Goal: Task Accomplishment & Management: Manage account settings

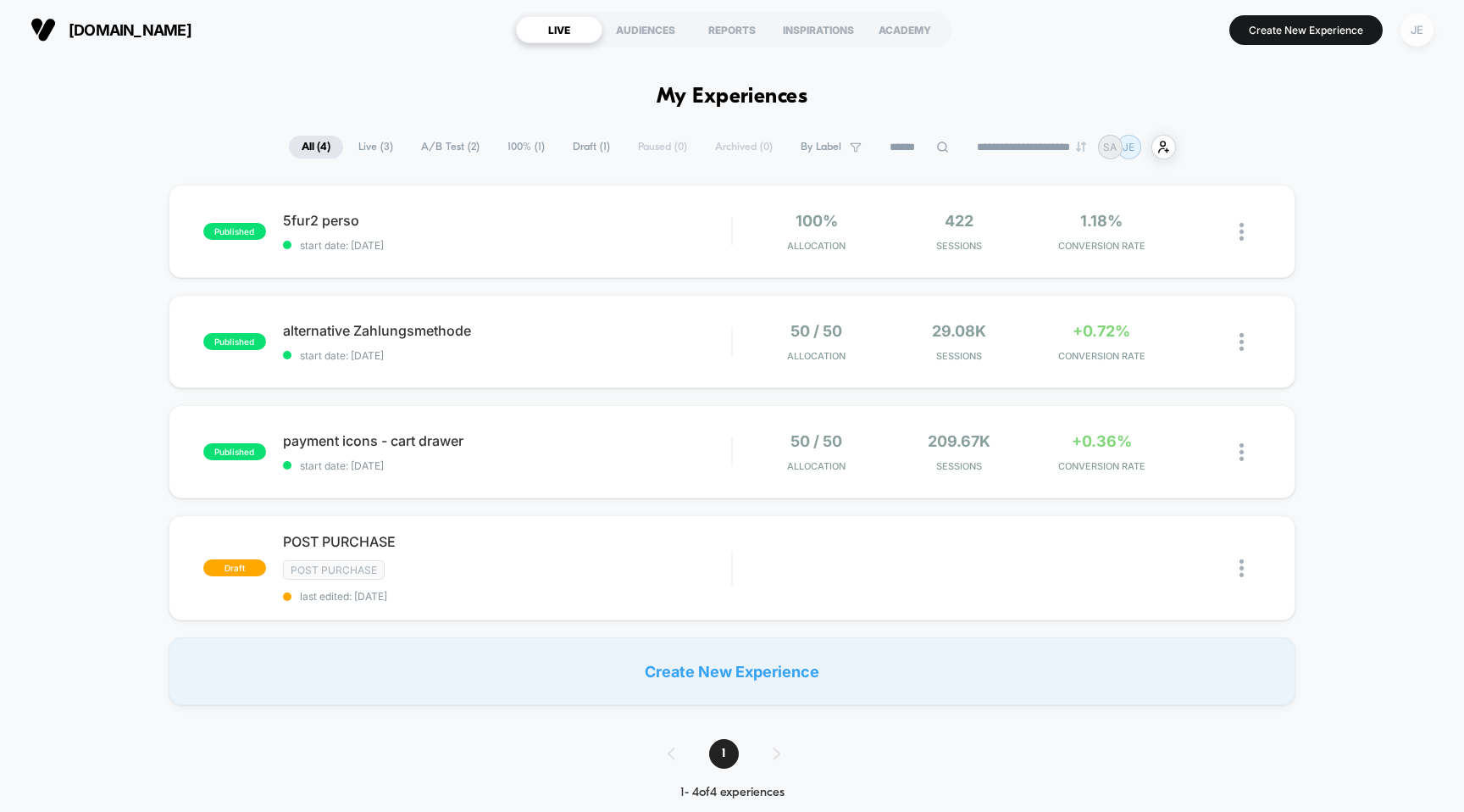
click at [1411, 29] on div "JE" at bounding box center [1417, 30] width 33 height 33
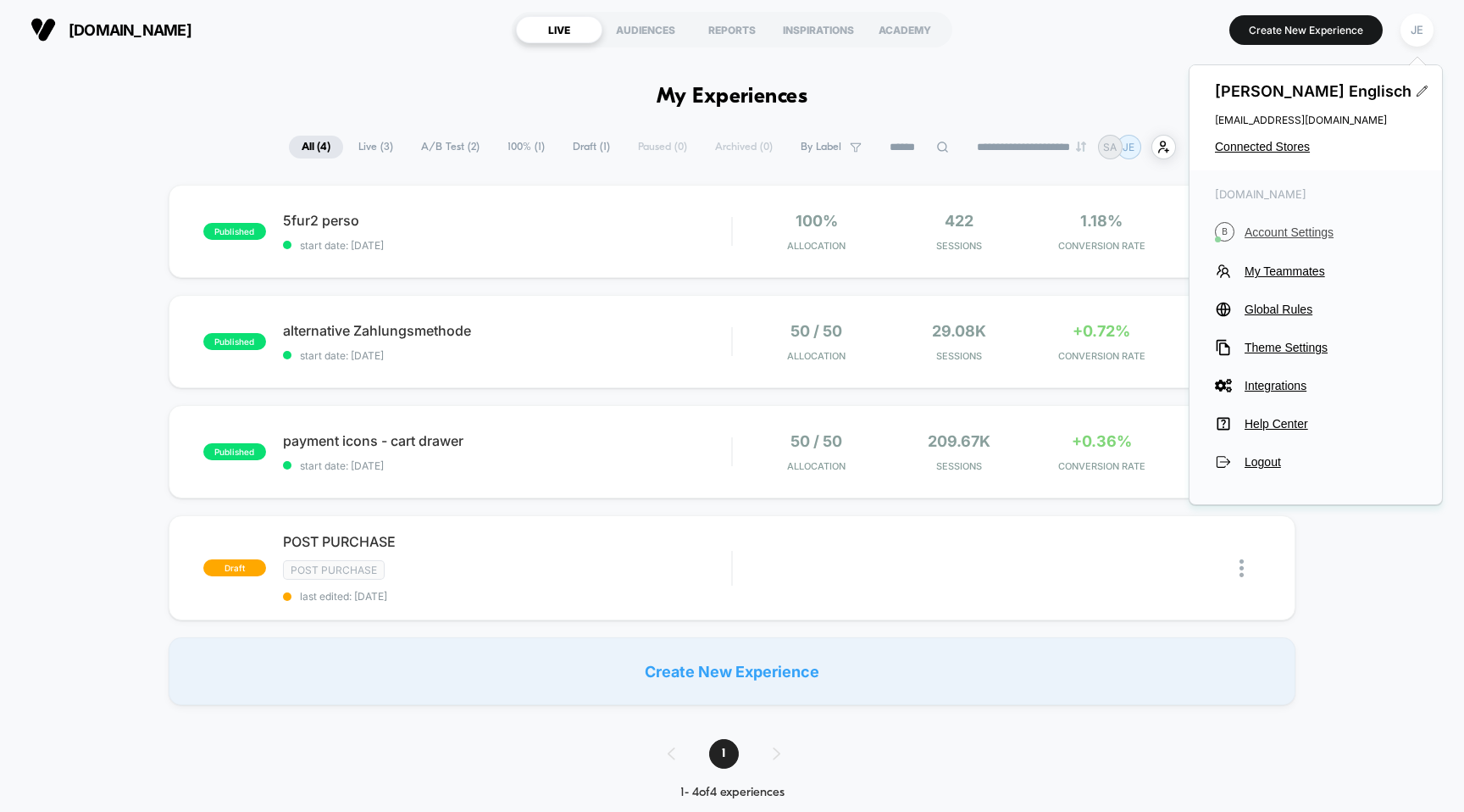
click at [1305, 235] on span "Account Settings" at bounding box center [1331, 232] width 172 height 14
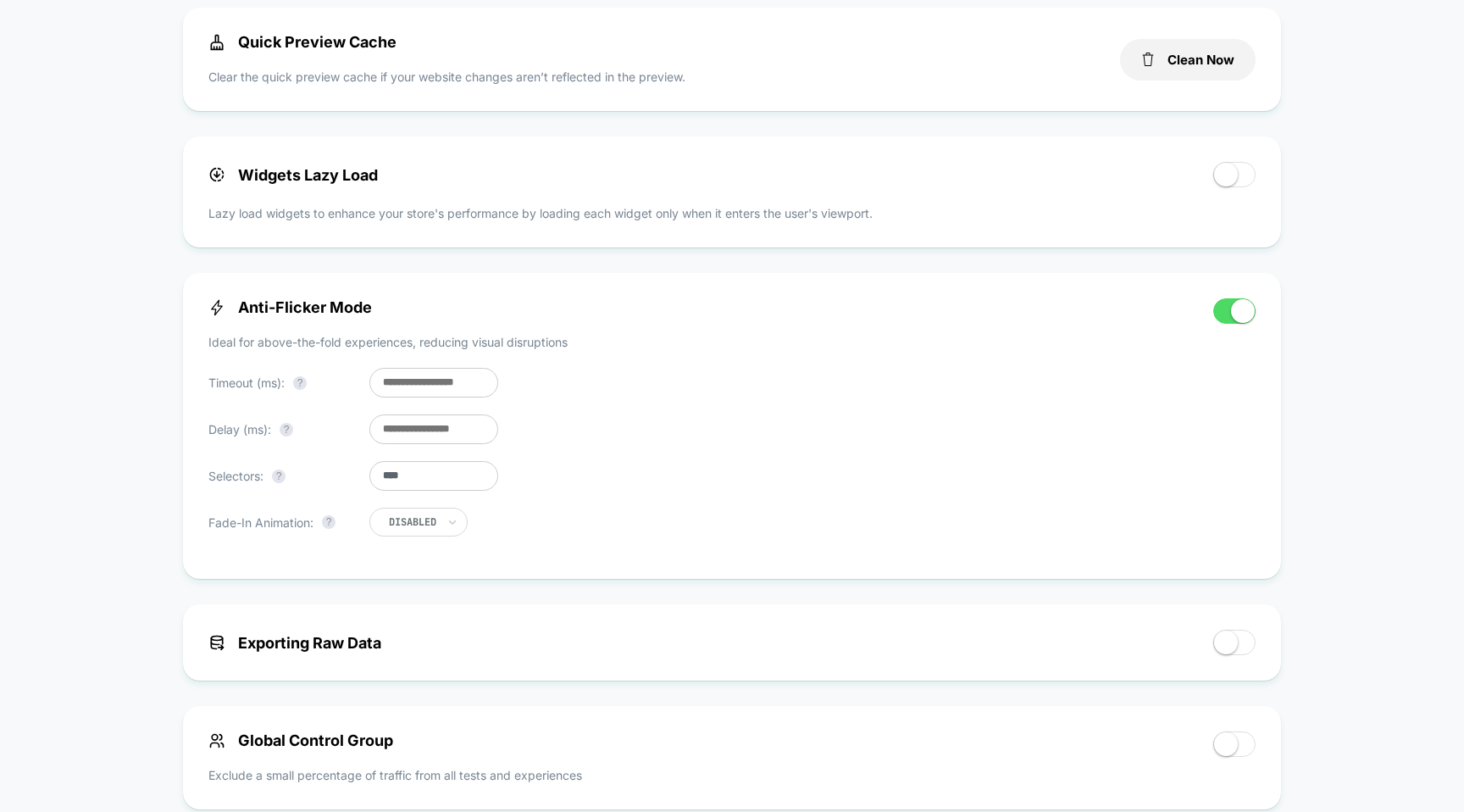
scroll to position [564, 0]
click at [426, 524] on div at bounding box center [412, 520] width 47 height 10
click at [419, 606] on div "Enabled" at bounding box center [441, 602] width 111 height 27
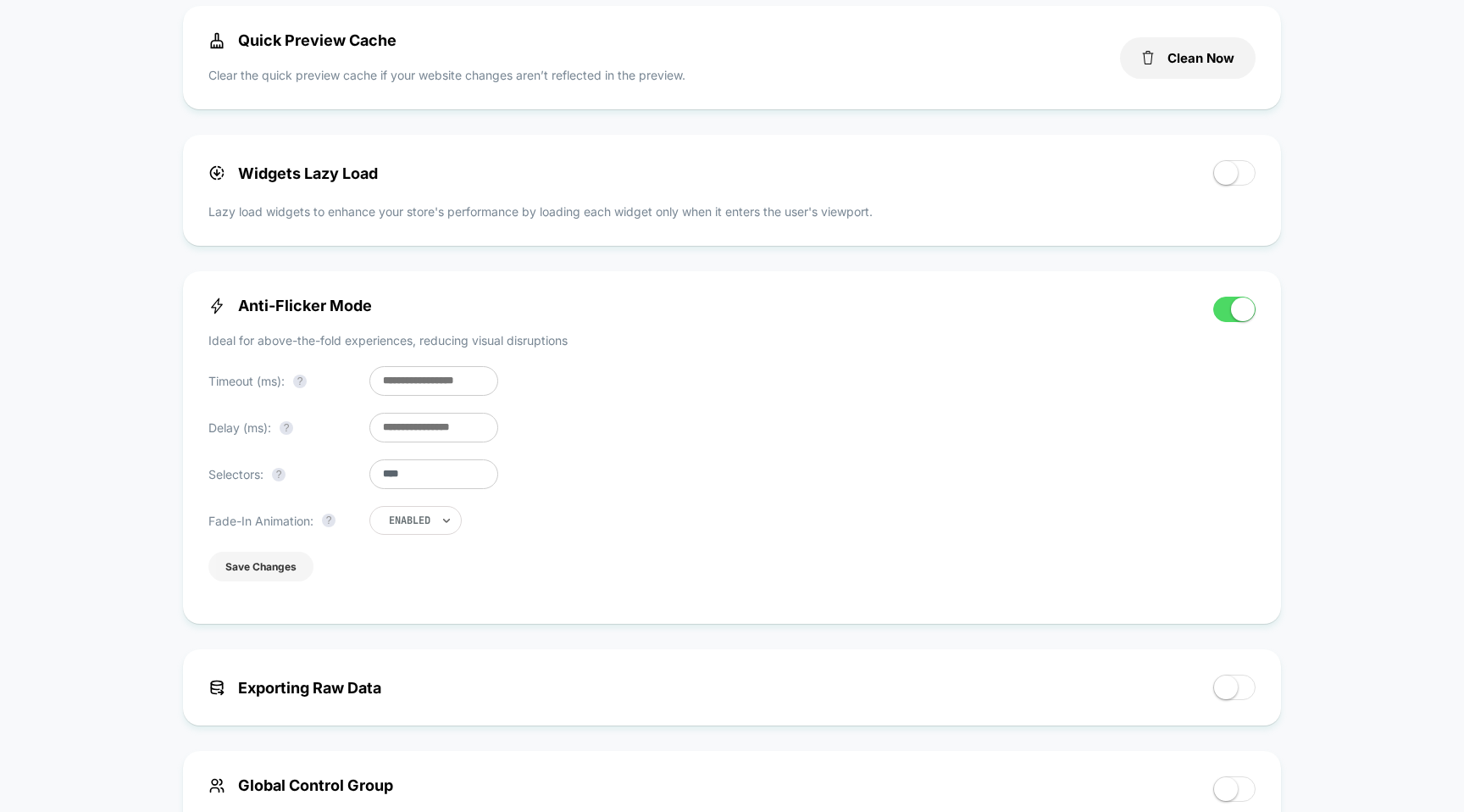
click at [247, 565] on button "Save Changes" at bounding box center [260, 566] width 105 height 29
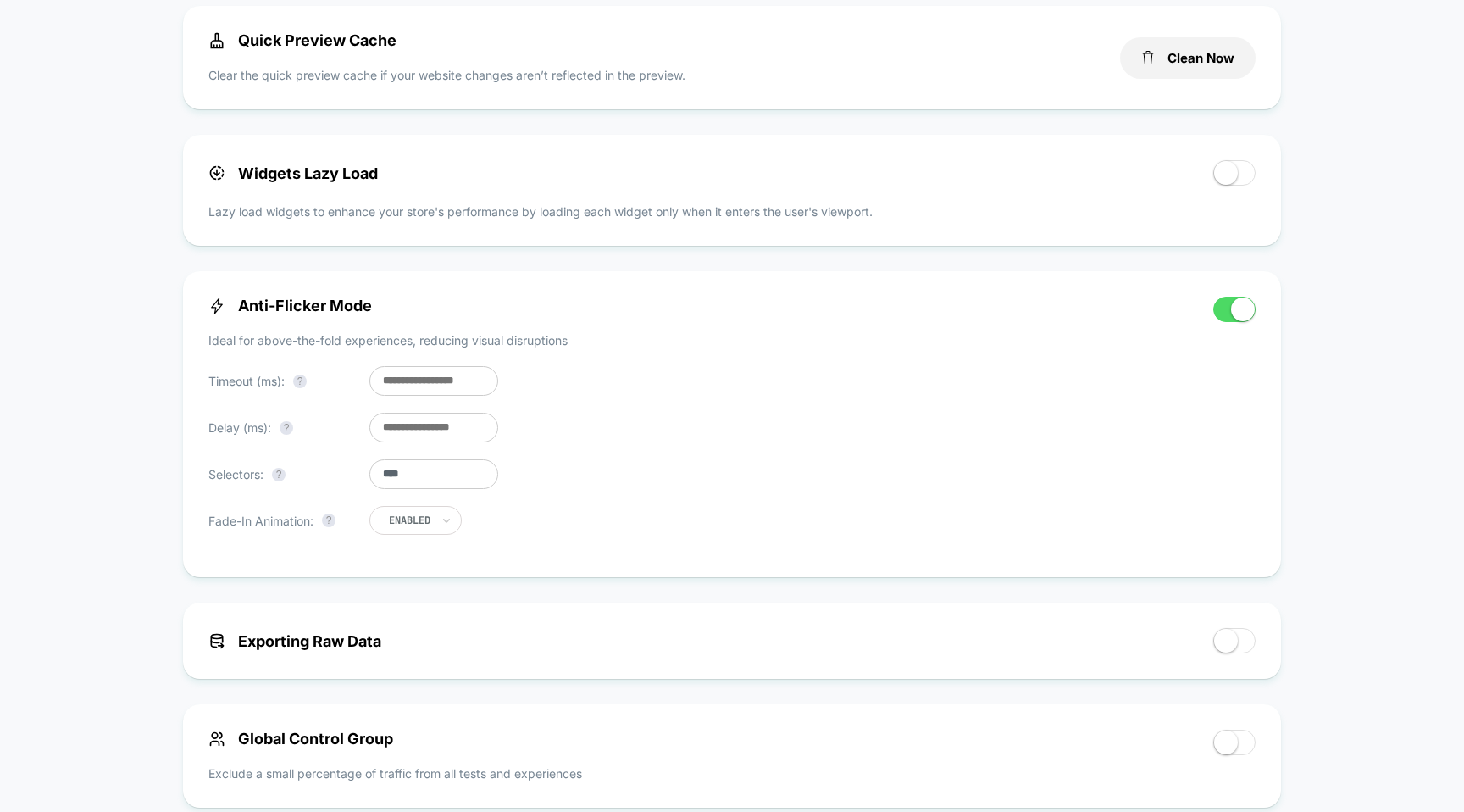
click at [1238, 309] on span at bounding box center [1243, 309] width 23 height 23
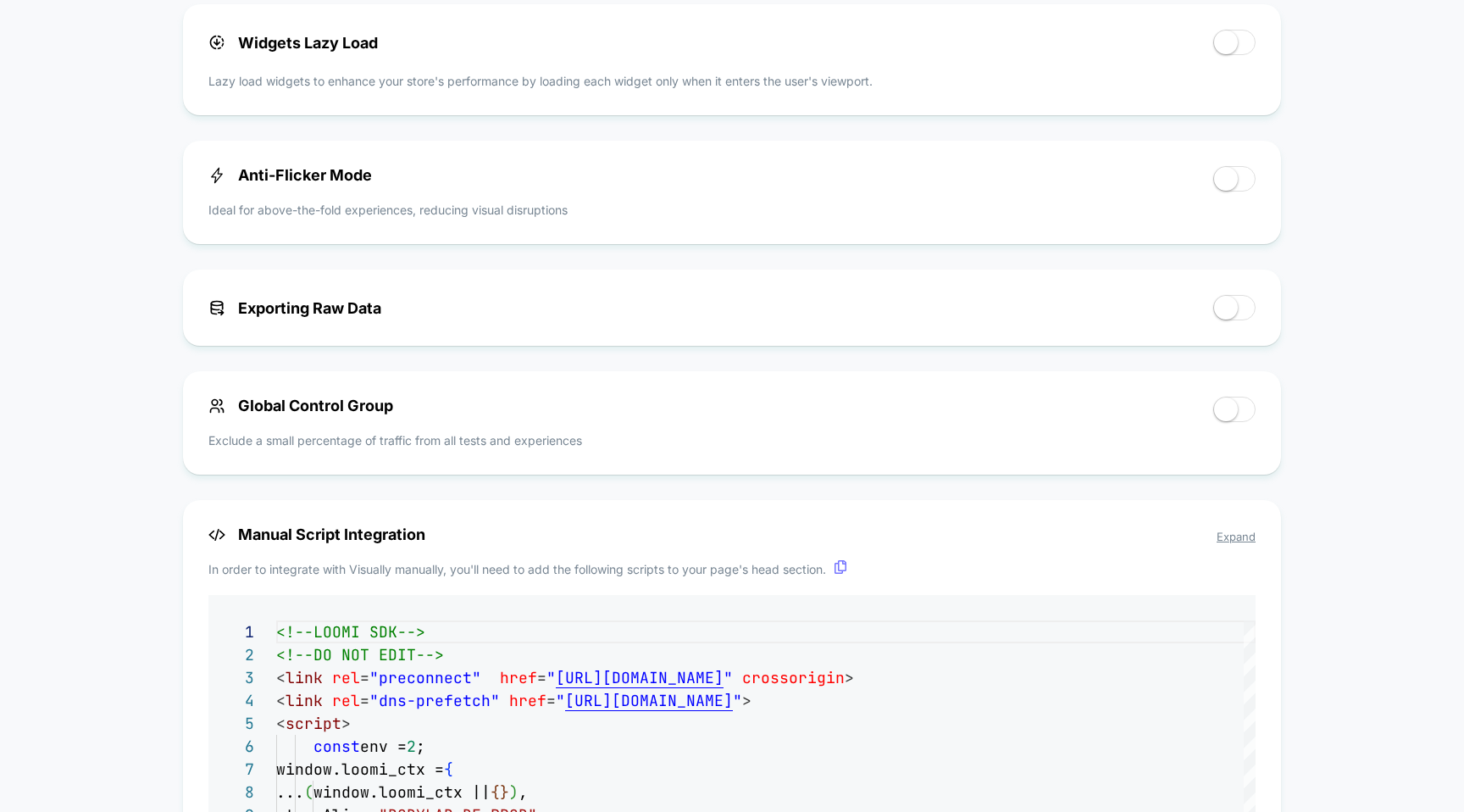
scroll to position [631, 0]
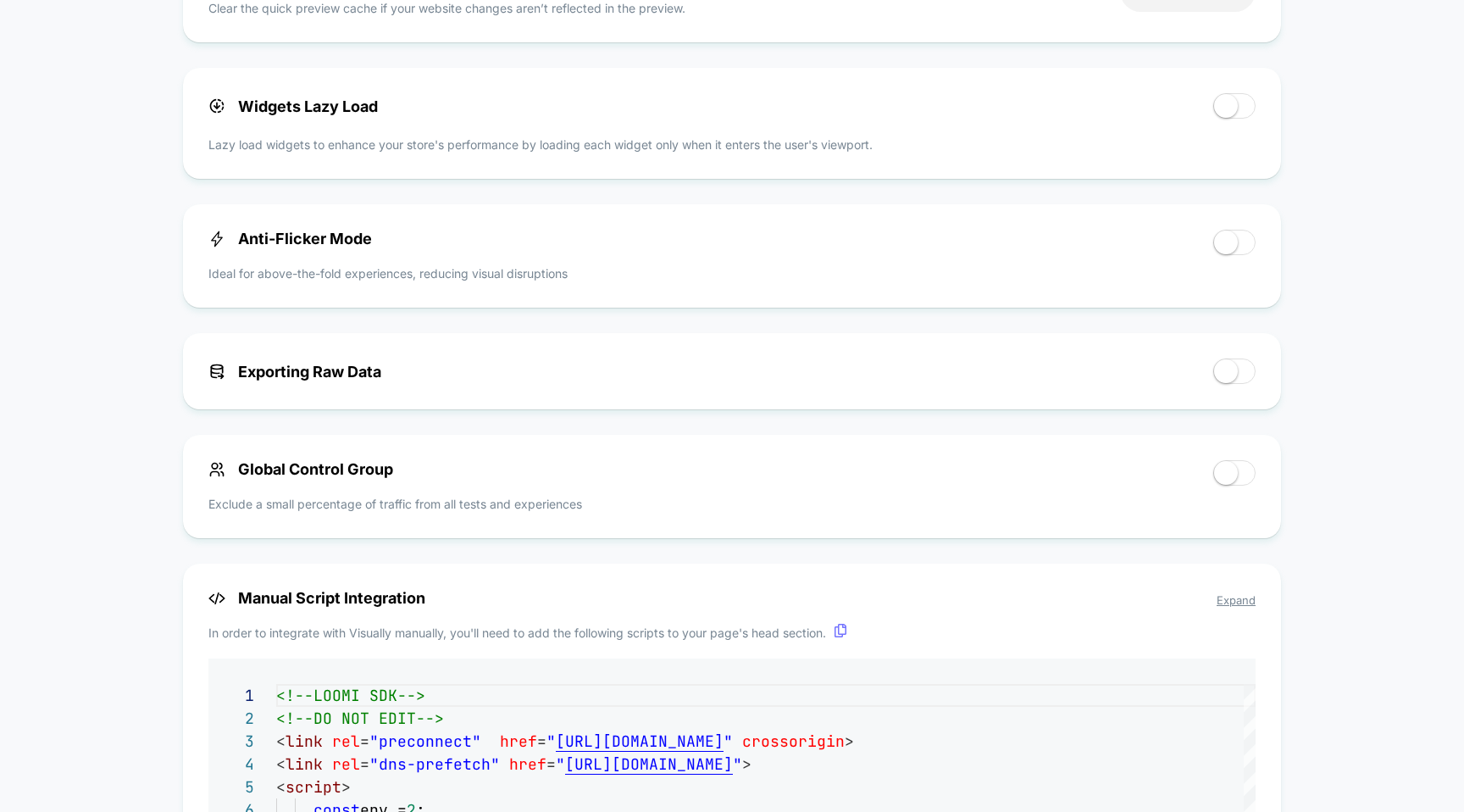
click at [1233, 106] on span at bounding box center [1226, 106] width 23 height 23
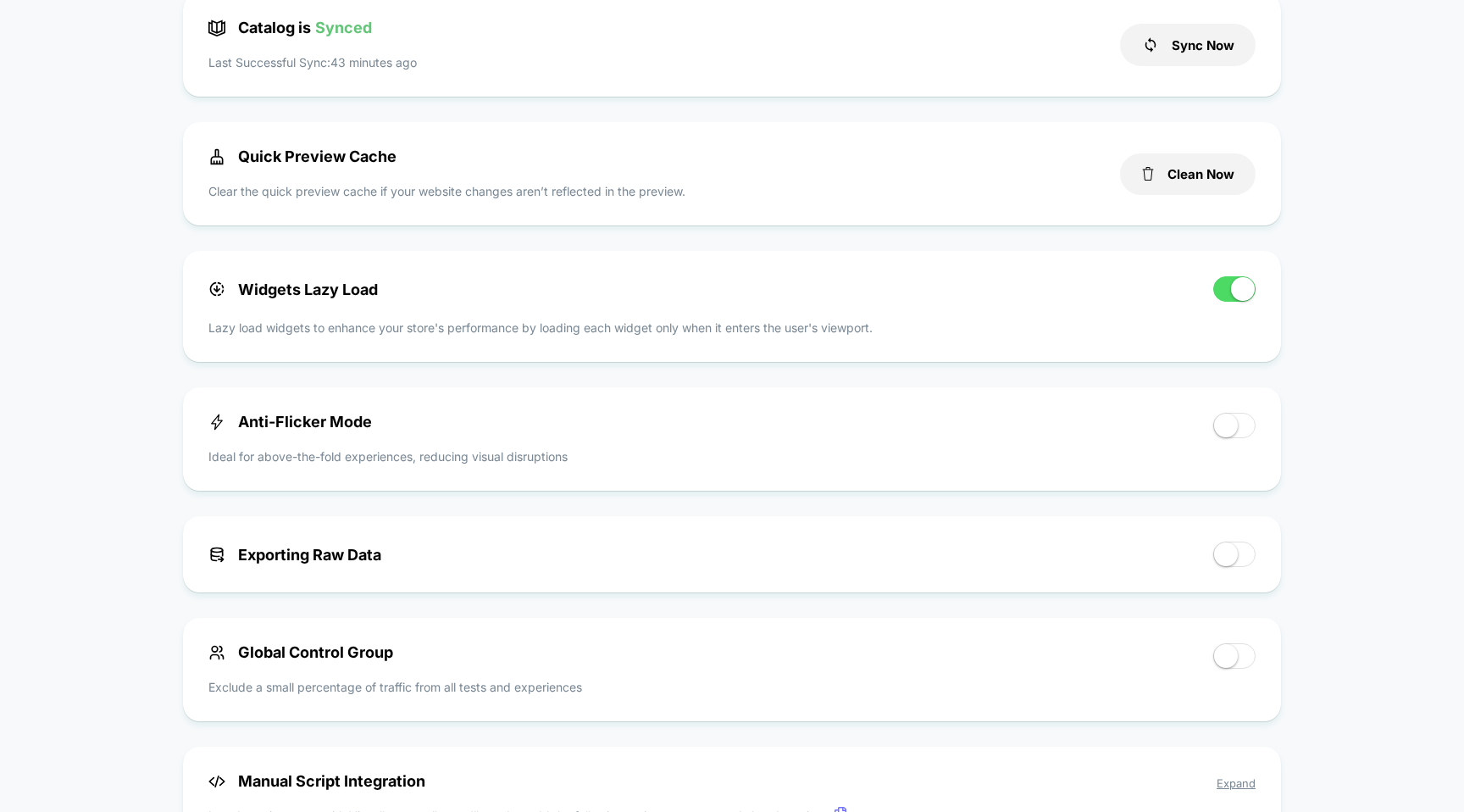
scroll to position [440, 0]
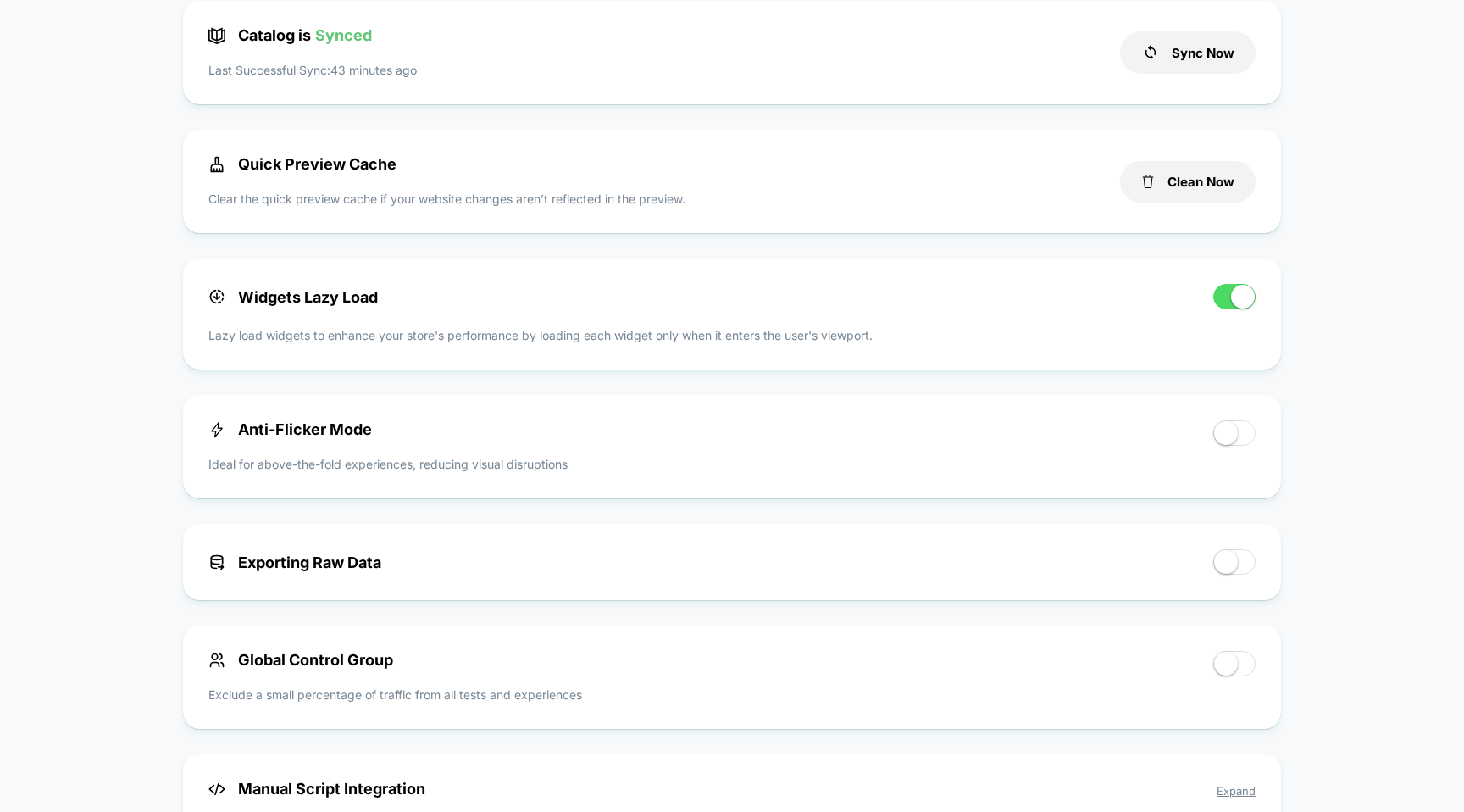
click at [1247, 444] on span at bounding box center [1234, 433] width 42 height 25
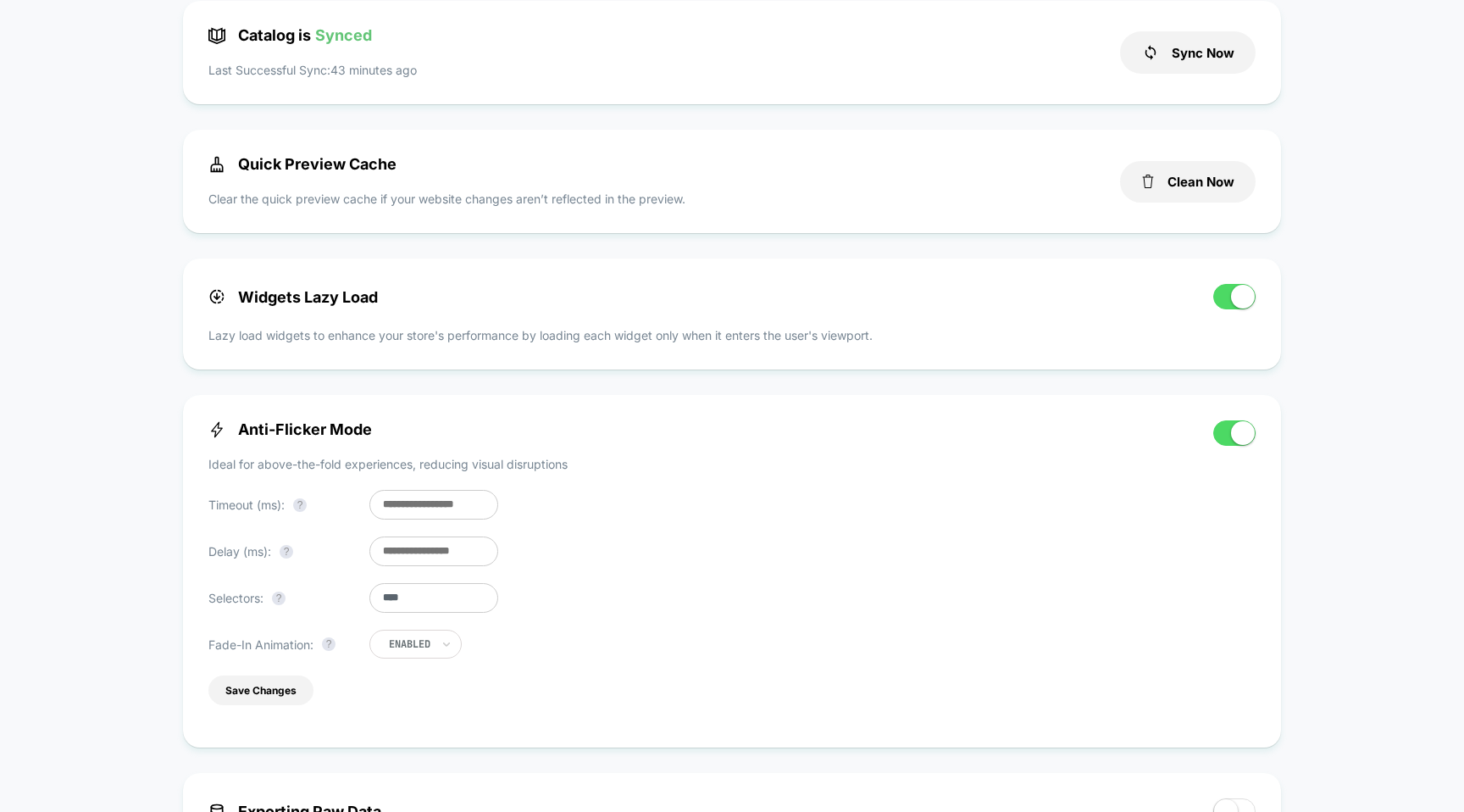
click at [408, 507] on input "***" at bounding box center [435, 505] width 129 height 29
click at [382, 509] on input "***" at bounding box center [435, 505] width 129 height 29
type input "***"
click at [421, 619] on div "Anti-Flicker Mode Ideal for above-the-fold experiences, reducing visual disrupt…" at bounding box center [703, 571] width 988 height 301
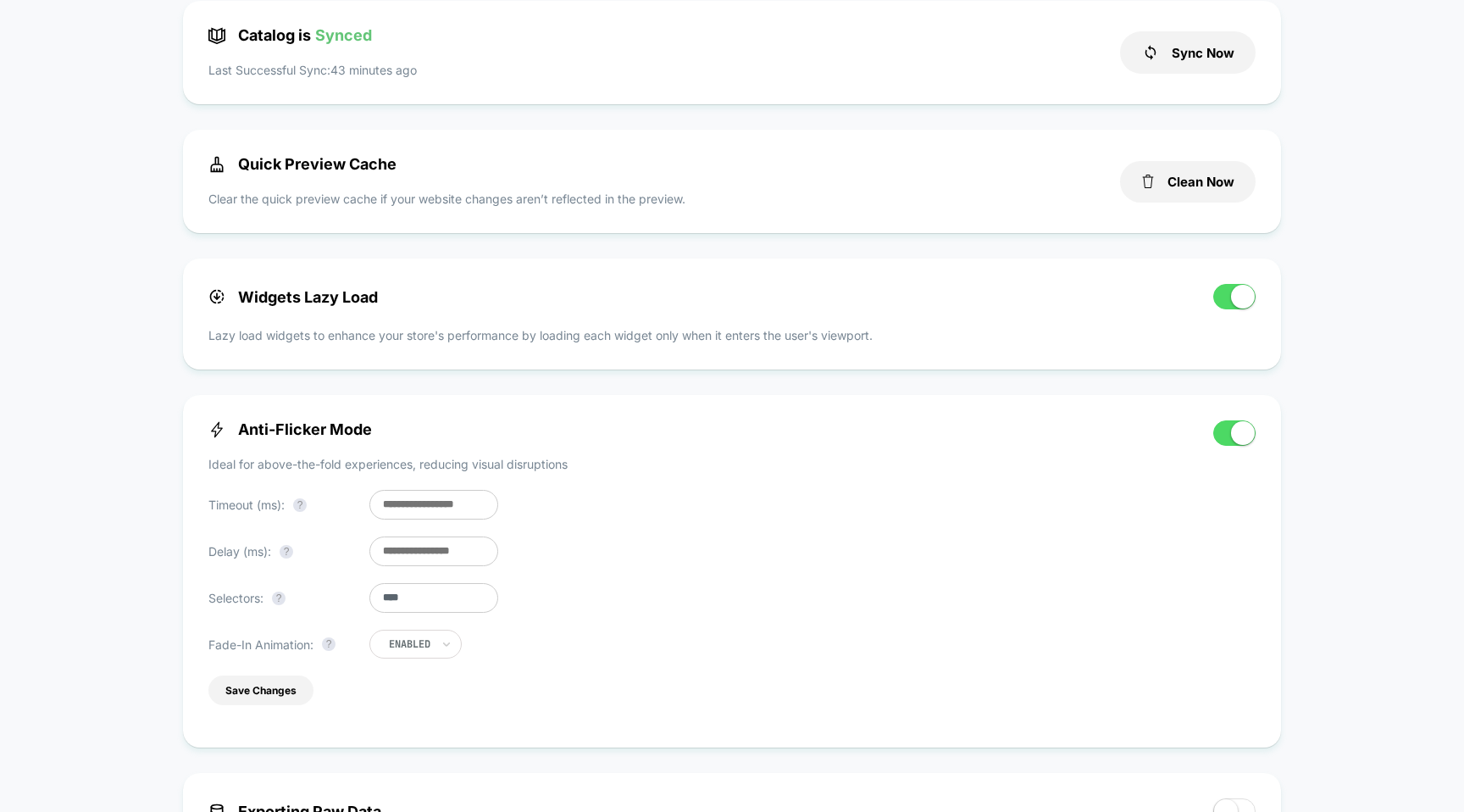
click at [426, 608] on input "****" at bounding box center [435, 598] width 129 height 29
click at [331, 621] on div "Anti-Flicker Mode Ideal for above-the-fold experiences, reducing visual disrupt…" at bounding box center [703, 571] width 988 height 301
click at [406, 666] on div "Anti-Flicker Mode Ideal for above-the-fold experiences, reducing visual disrupt…" at bounding box center [703, 571] width 988 height 301
click at [416, 658] on div "Enabled" at bounding box center [416, 643] width 92 height 28
click at [414, 691] on div "Disabled" at bounding box center [441, 699] width 111 height 27
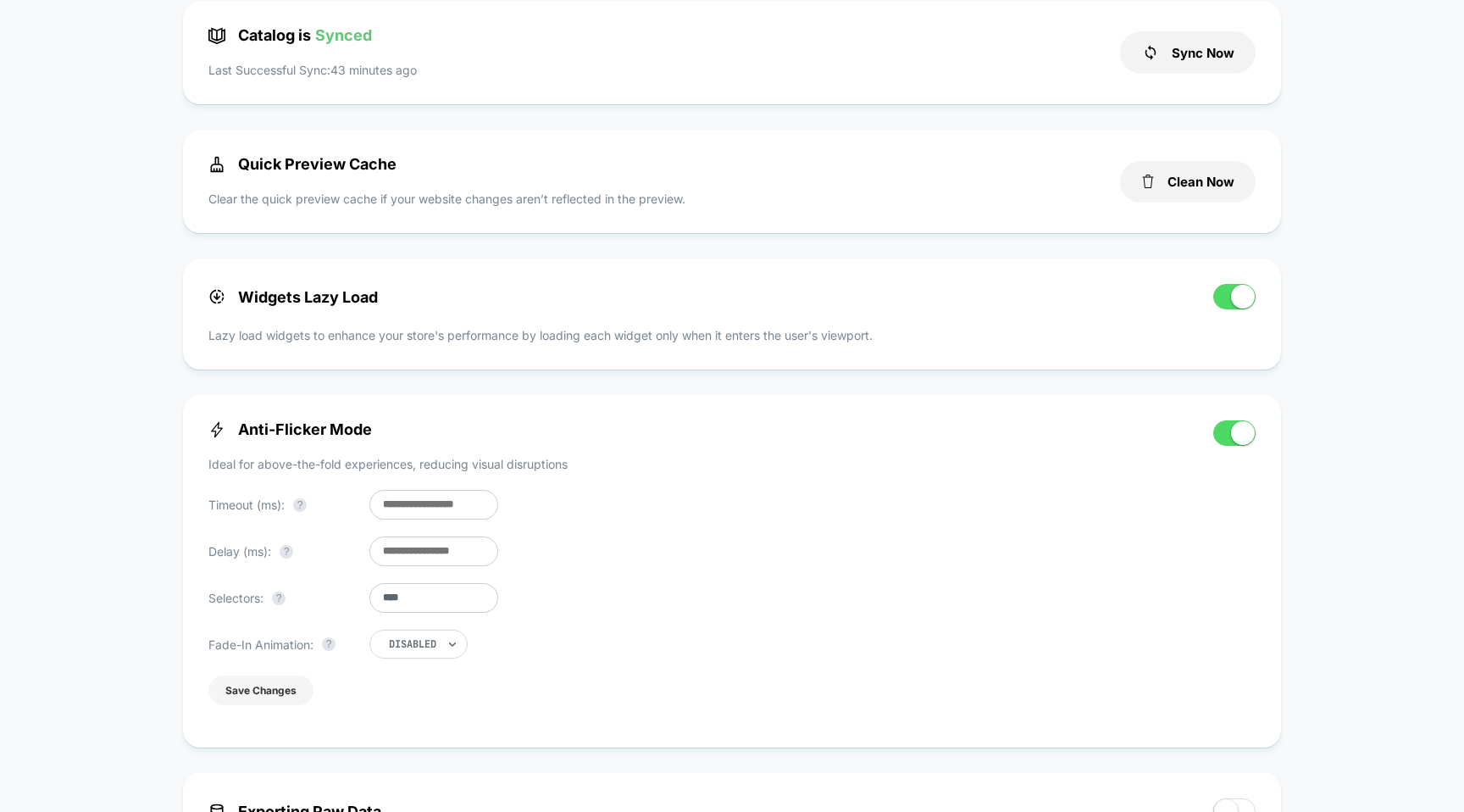
click at [289, 699] on button "Save Changes" at bounding box center [260, 690] width 105 height 29
